Goal: Use online tool/utility: Utilize a website feature to perform a specific function

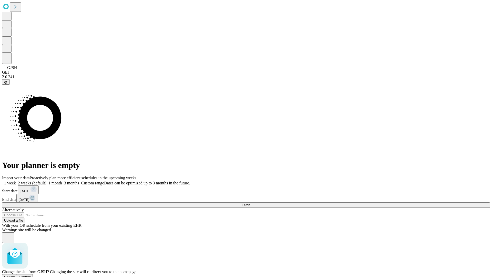
click at [31, 274] on span "Confirm" at bounding box center [25, 276] width 12 height 4
click at [16, 181] on label "1 week" at bounding box center [9, 183] width 14 height 4
click at [250, 203] on span "Fetch" at bounding box center [245, 205] width 8 height 4
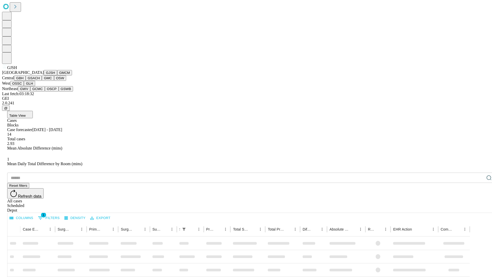
click at [57, 75] on button "GMCM" at bounding box center [64, 72] width 15 height 5
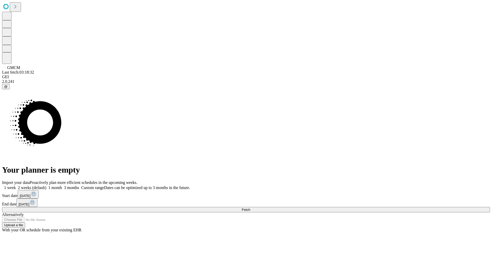
click at [16, 185] on label "1 week" at bounding box center [9, 187] width 14 height 4
click at [250, 207] on span "Fetch" at bounding box center [245, 209] width 8 height 4
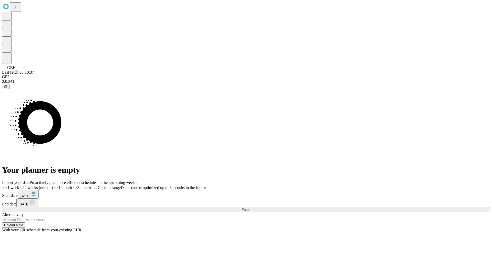
click at [19, 185] on label "1 week" at bounding box center [10, 187] width 17 height 4
click at [250, 207] on span "Fetch" at bounding box center [245, 209] width 8 height 4
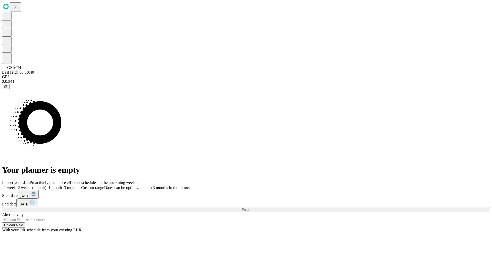
click at [16, 185] on label "1 week" at bounding box center [9, 187] width 14 height 4
click at [250, 207] on span "Fetch" at bounding box center [245, 209] width 8 height 4
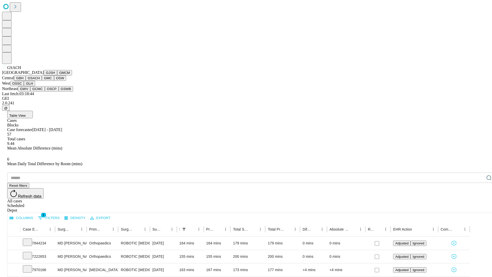
click at [42, 81] on button "GMC" at bounding box center [48, 77] width 12 height 5
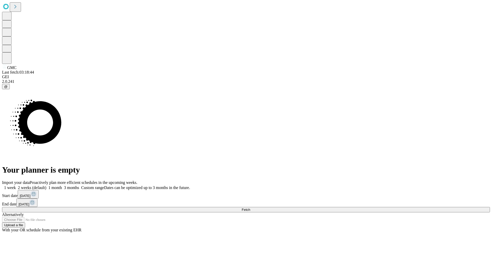
click at [16, 185] on label "1 week" at bounding box center [9, 187] width 14 height 4
click at [250, 207] on span "Fetch" at bounding box center [245, 209] width 8 height 4
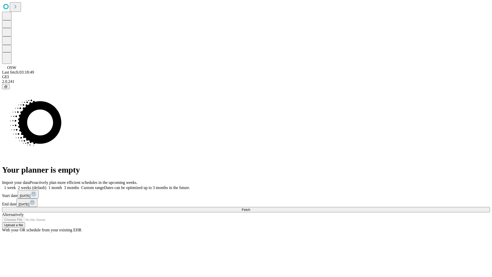
click at [250, 207] on span "Fetch" at bounding box center [245, 209] width 8 height 4
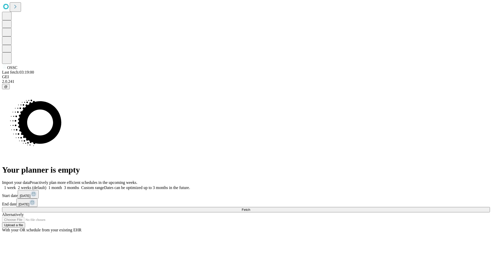
click at [250, 207] on span "Fetch" at bounding box center [245, 209] width 8 height 4
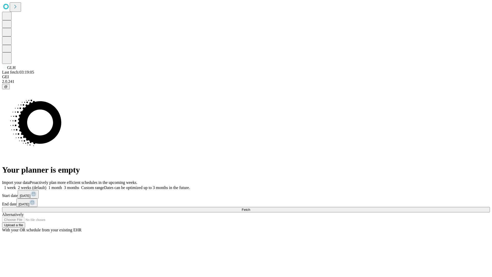
click at [16, 185] on label "1 week" at bounding box center [9, 187] width 14 height 4
click at [250, 207] on span "Fetch" at bounding box center [245, 209] width 8 height 4
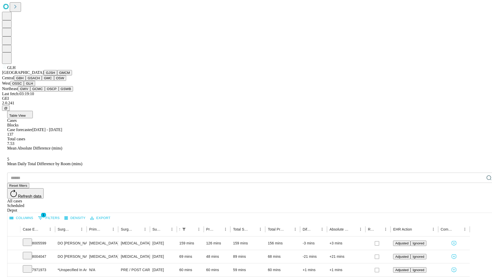
click at [30, 91] on button "GWV" at bounding box center [24, 88] width 12 height 5
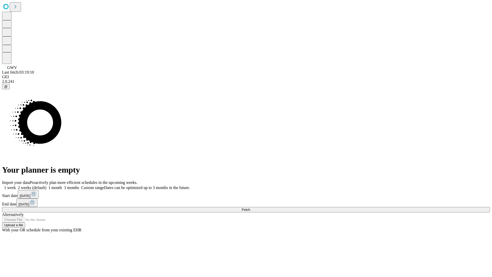
click at [16, 185] on label "1 week" at bounding box center [9, 187] width 14 height 4
click at [250, 207] on span "Fetch" at bounding box center [245, 209] width 8 height 4
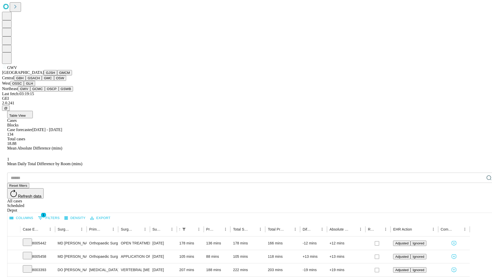
click at [40, 91] on button "GCMC" at bounding box center [37, 88] width 15 height 5
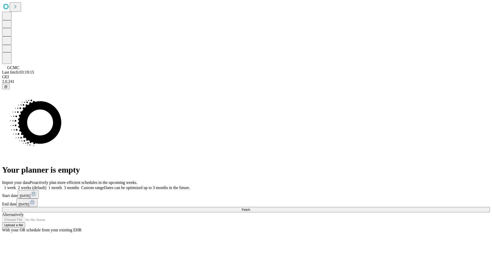
click at [16, 185] on label "1 week" at bounding box center [9, 187] width 14 height 4
click at [250, 207] on span "Fetch" at bounding box center [245, 209] width 8 height 4
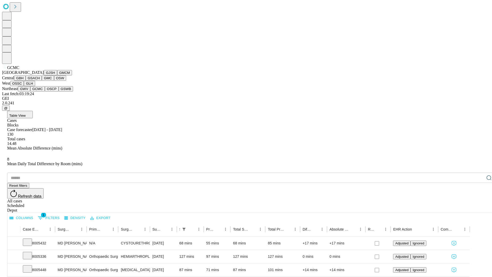
click at [45, 91] on button "OSCP" at bounding box center [52, 88] width 14 height 5
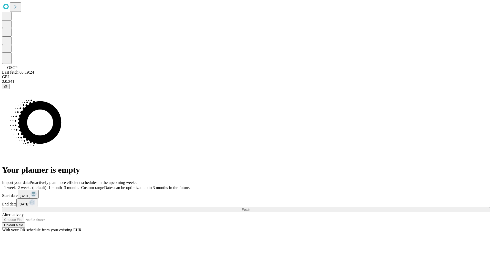
click at [16, 185] on label "1 week" at bounding box center [9, 187] width 14 height 4
click at [250, 207] on span "Fetch" at bounding box center [245, 209] width 8 height 4
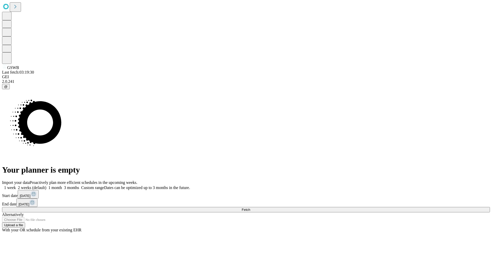
click at [250, 207] on span "Fetch" at bounding box center [245, 209] width 8 height 4
